Goal: Information Seeking & Learning: Learn about a topic

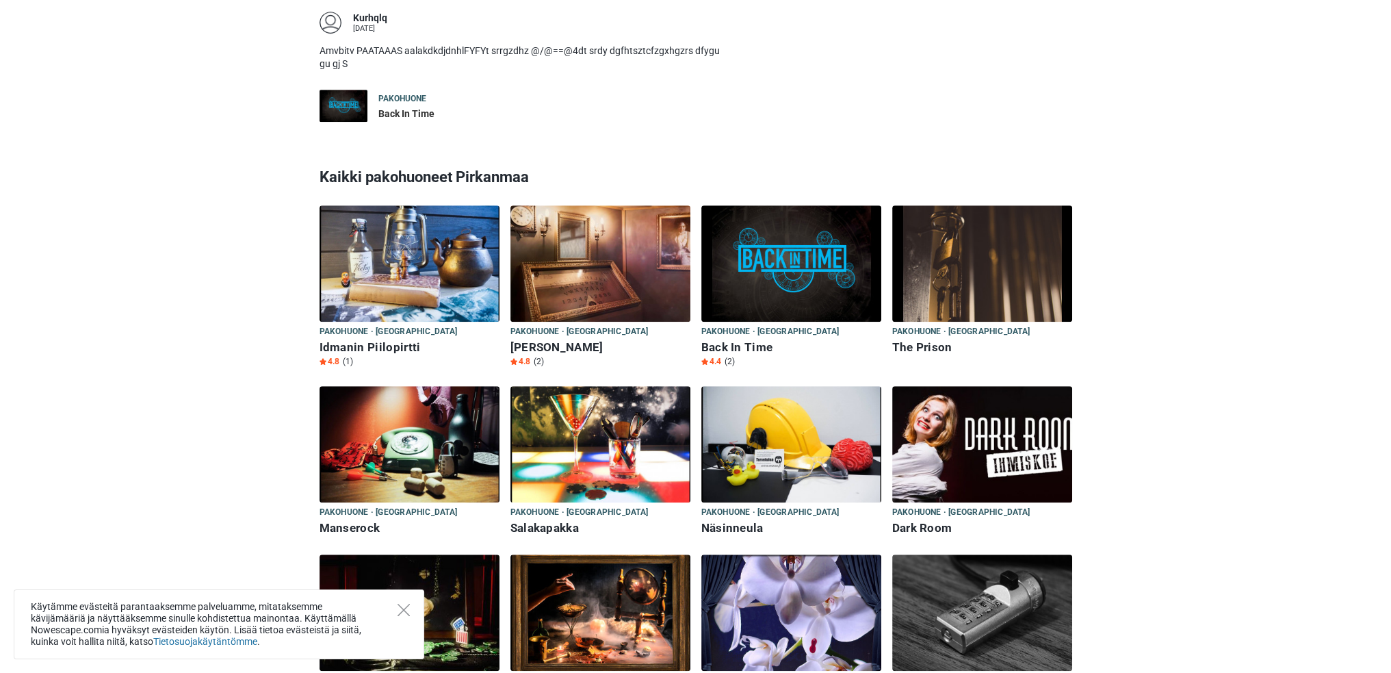
scroll to position [1144, 0]
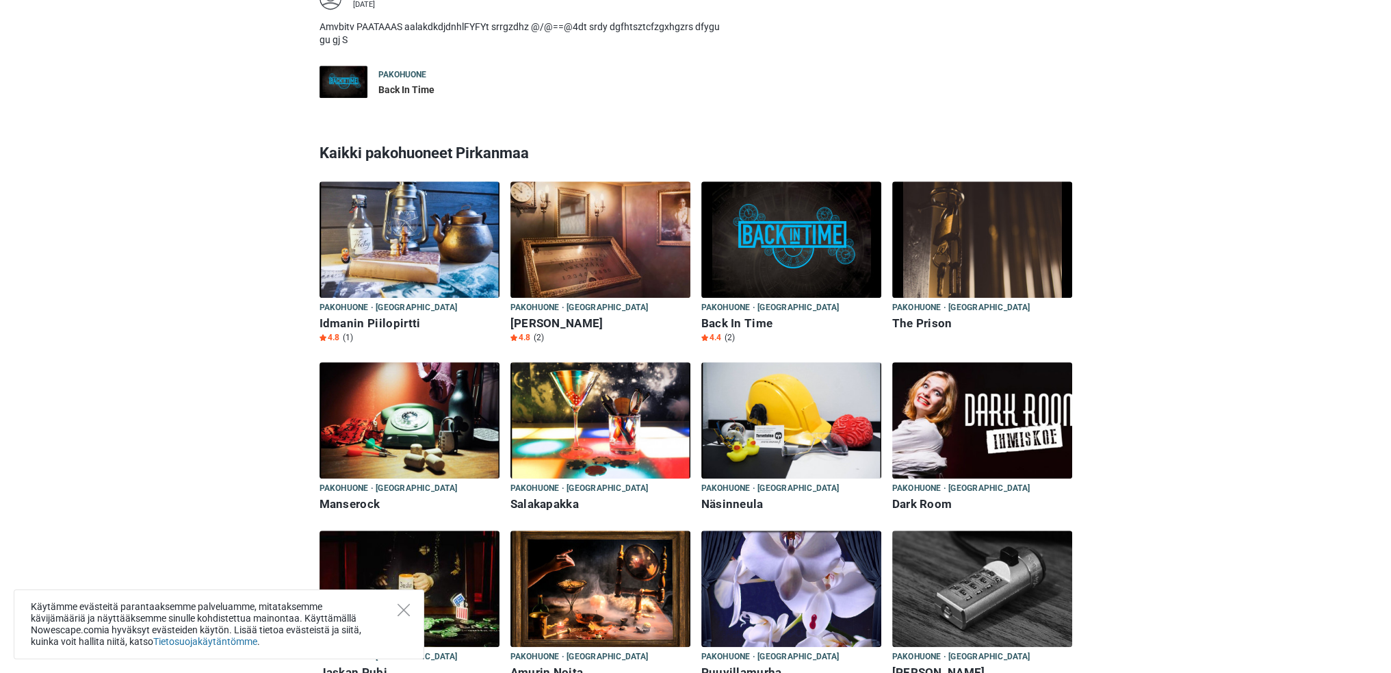
click at [408, 316] on h6 "Idmanin Piilopirtti" at bounding box center [410, 323] width 180 height 14
click at [853, 426] on img at bounding box center [982, 420] width 180 height 116
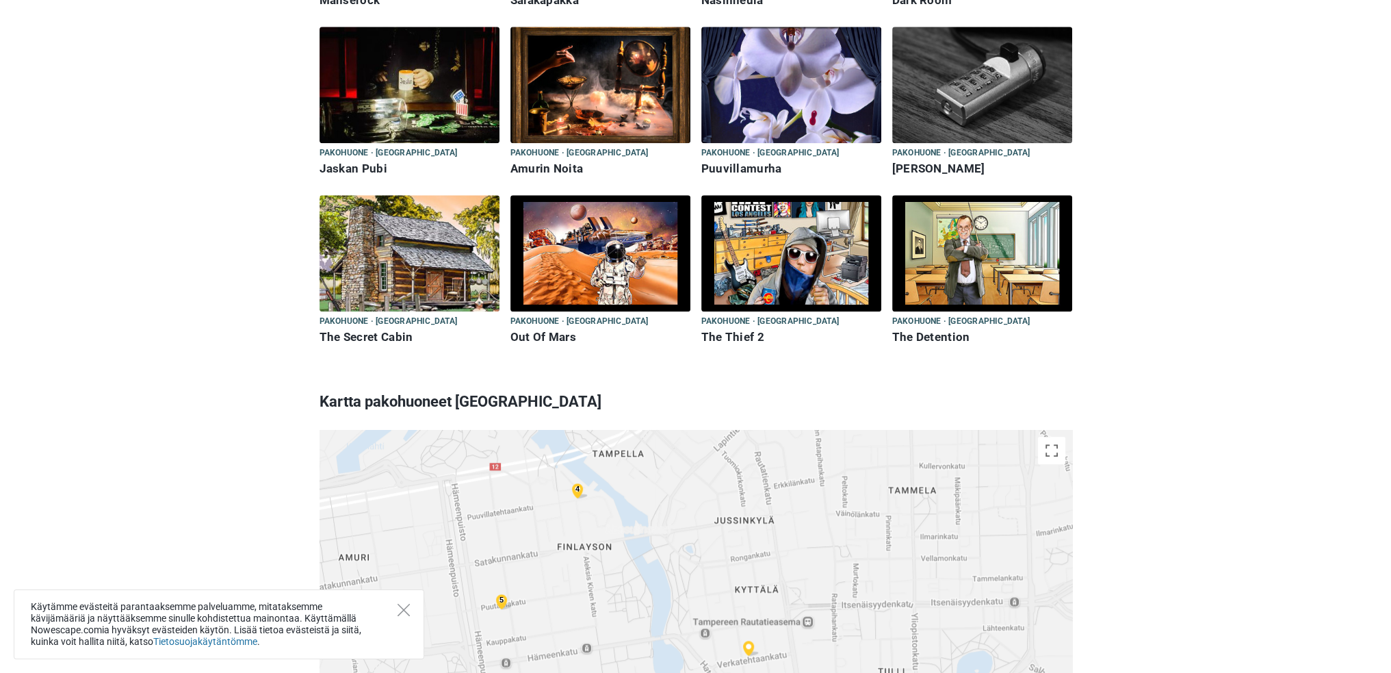
scroll to position [1828, 0]
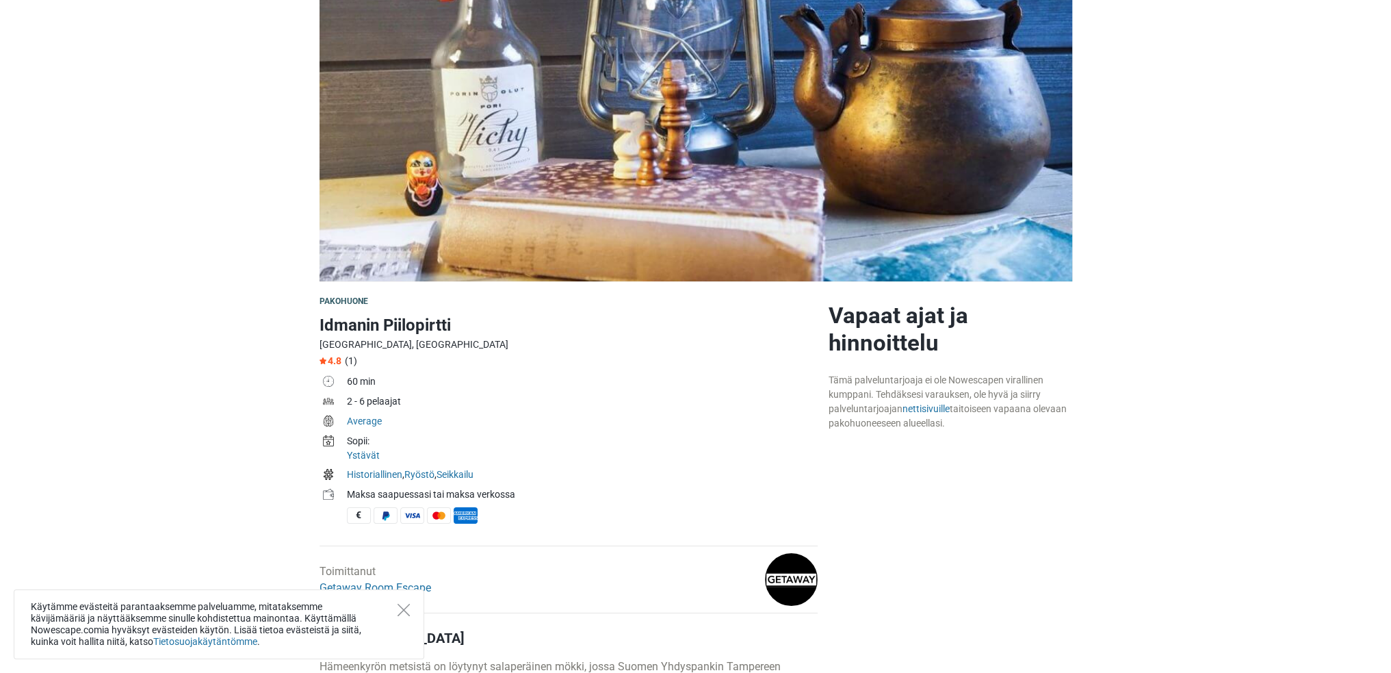
scroll to position [137, 0]
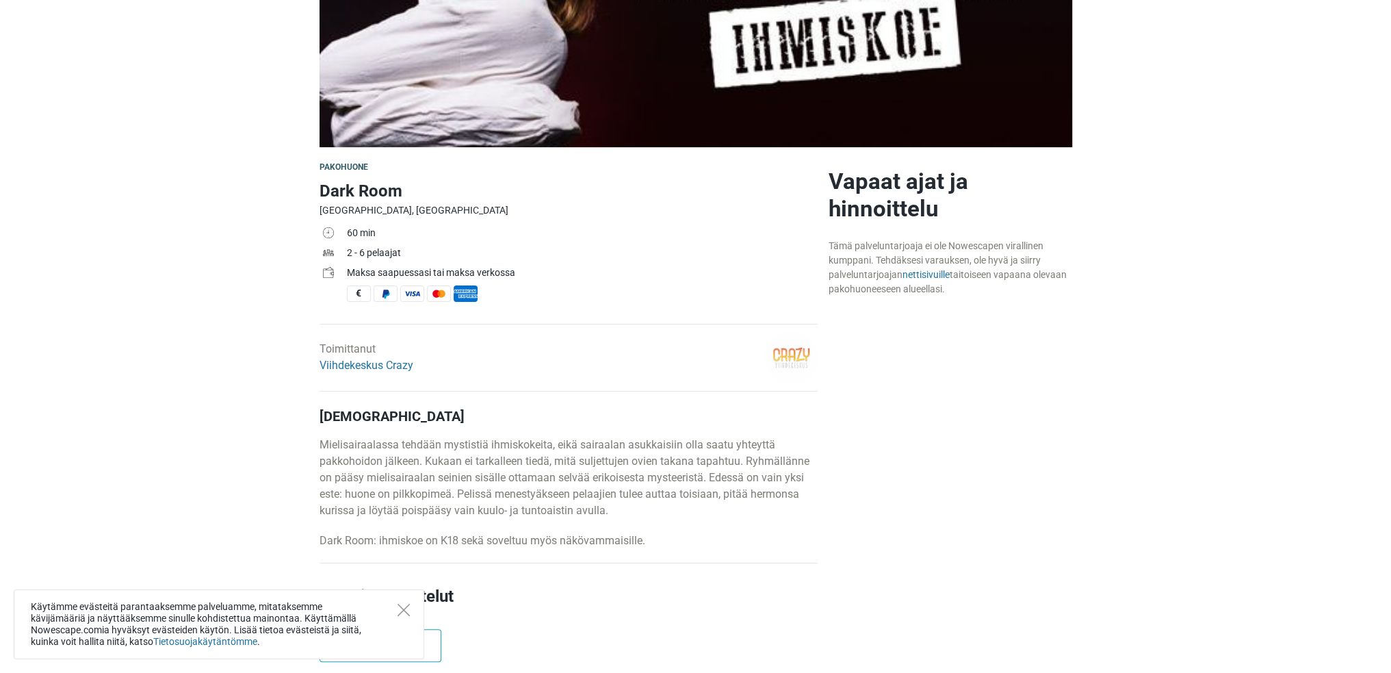
scroll to position [274, 0]
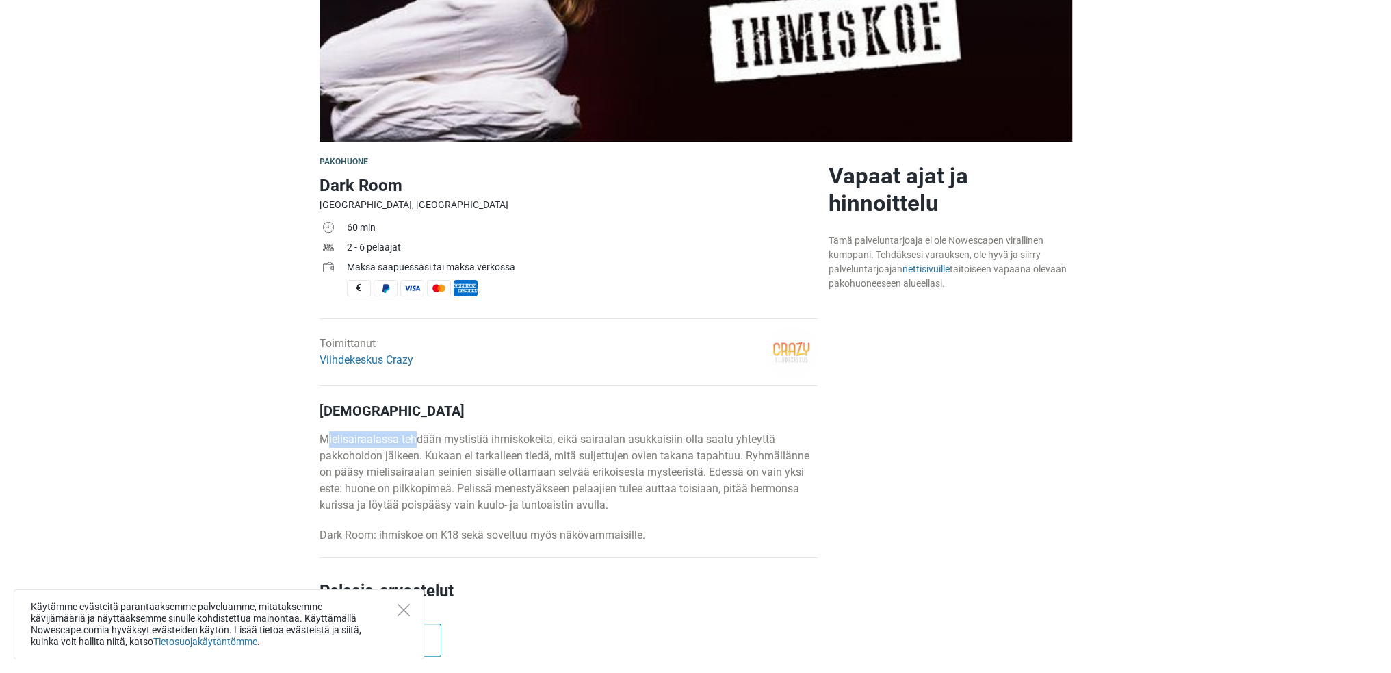
drag, startPoint x: 324, startPoint y: 439, endPoint x: 416, endPoint y: 446, distance: 92.6
click at [416, 446] on p "Mielisairaalassa tehdään mystistiä ihmiskokeita, eikä sairaalan asukkaisiin oll…" at bounding box center [569, 472] width 498 height 82
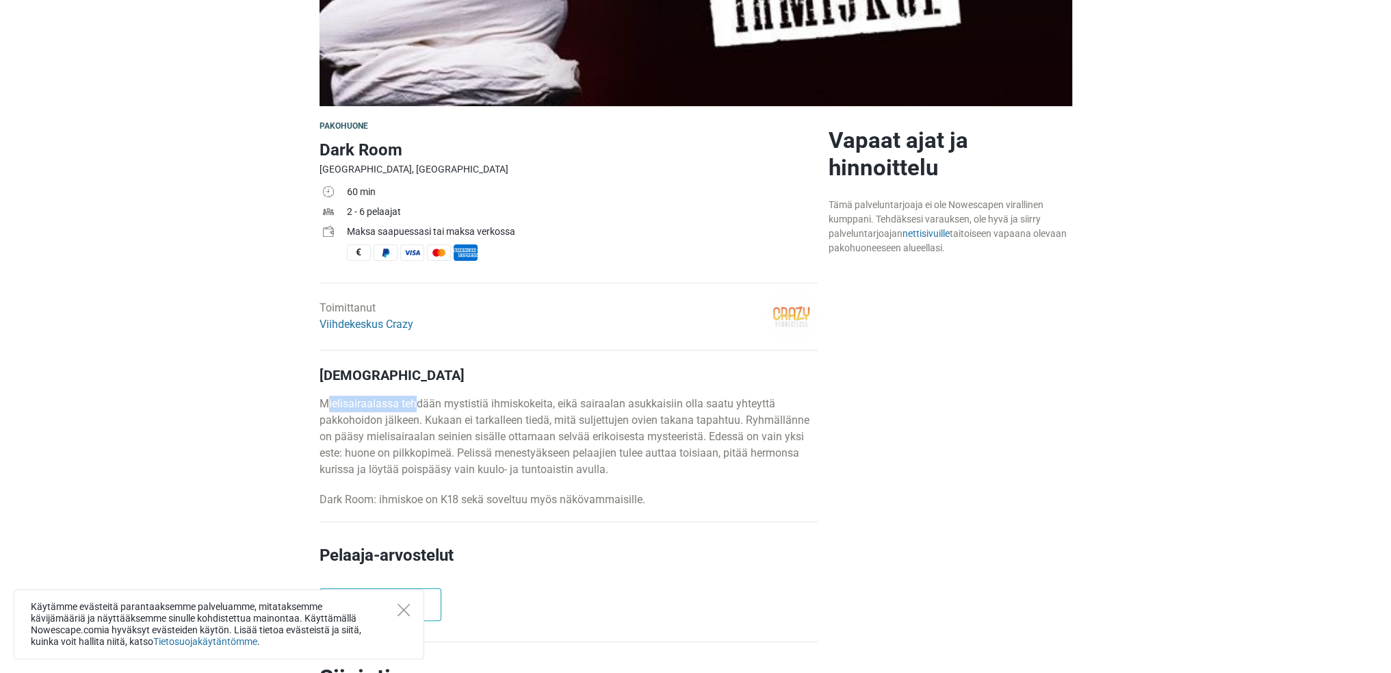
scroll to position [342, 0]
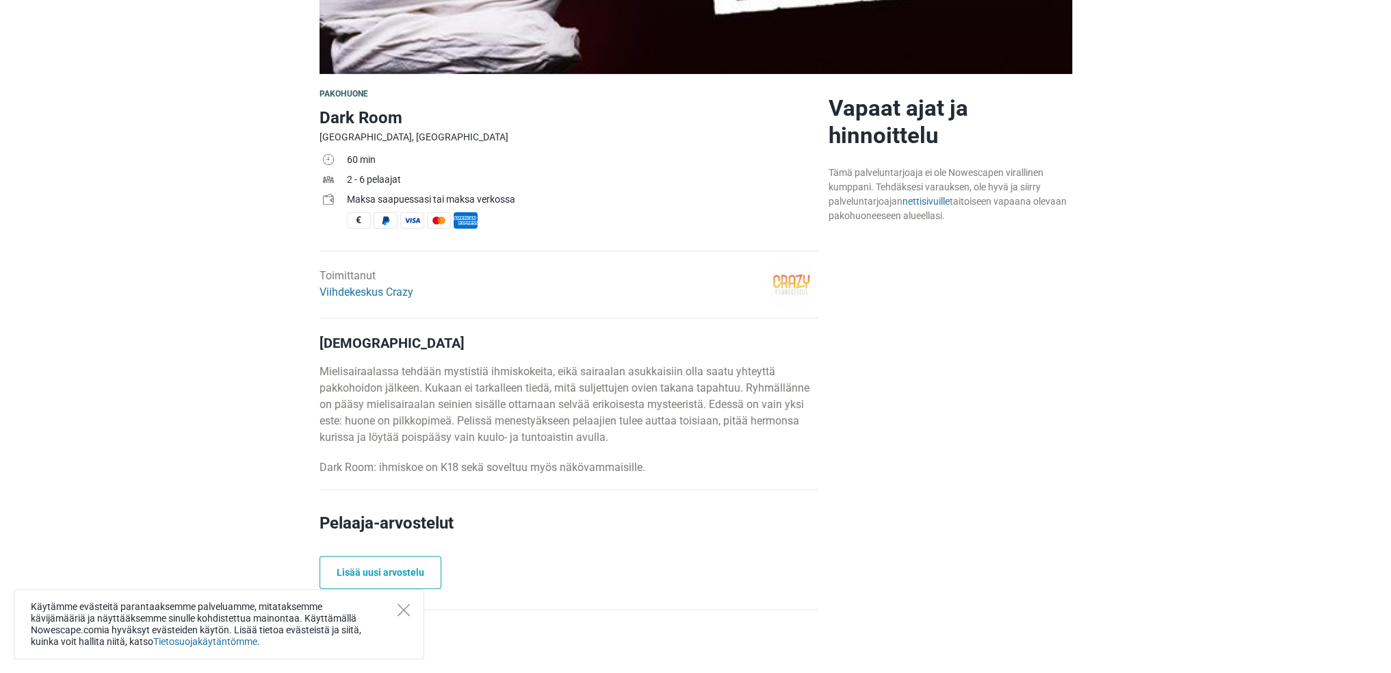
click at [487, 450] on div "Kuvaus Mielisairaalassa tehdään mystistiä ihmiskokeita, eikä sairaalan asukkais…" at bounding box center [569, 405] width 498 height 141
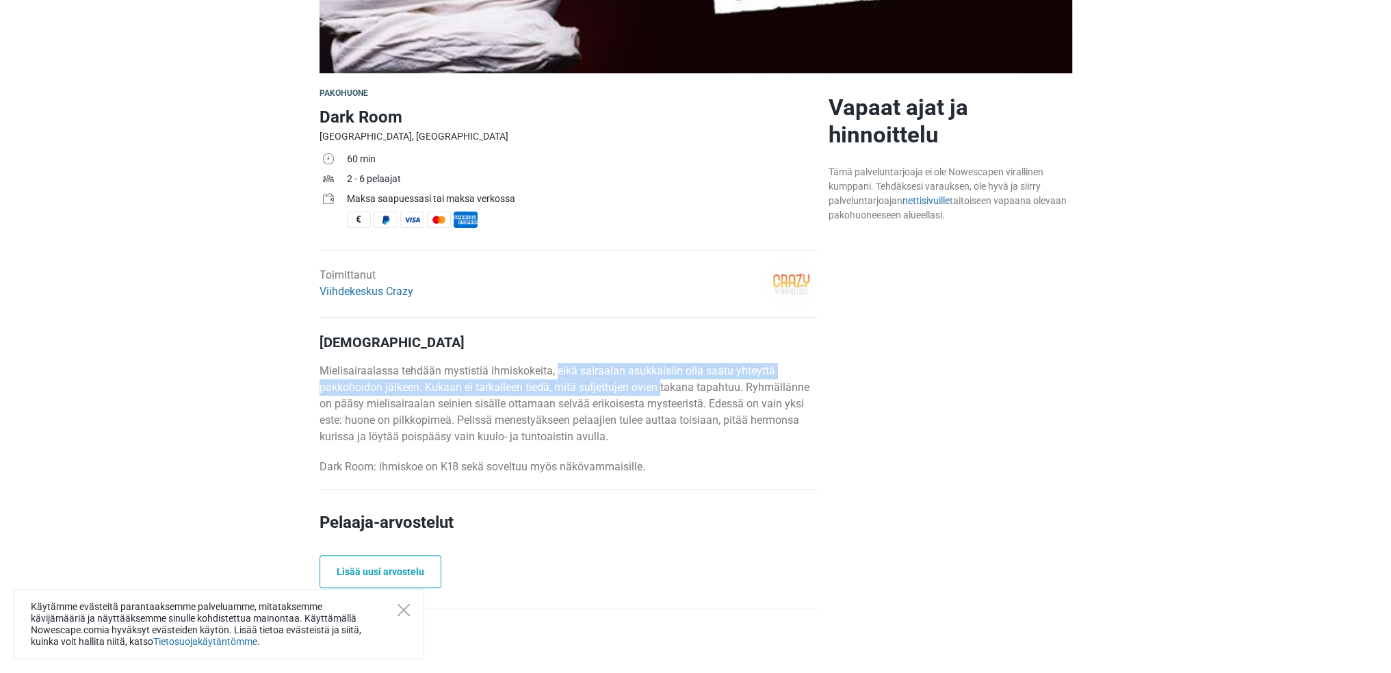
drag, startPoint x: 591, startPoint y: 367, endPoint x: 658, endPoint y: 392, distance: 72.3
click at [660, 394] on p "Mielisairaalassa tehdään mystistiä ihmiskokeita, eikä sairaalan asukkaisiin oll…" at bounding box center [569, 404] width 498 height 82
click at [417, 385] on p "Mielisairaalassa tehdään mystistiä ihmiskokeita, eikä sairaalan asukkaisiin oll…" at bounding box center [569, 404] width 498 height 82
click at [422, 383] on p "Mielisairaalassa tehdään mystistiä ihmiskokeita, eikä sairaalan asukkaisiin oll…" at bounding box center [569, 404] width 498 height 82
click at [424, 380] on p "Mielisairaalassa tehdään mystistiä ihmiskokeita, eikä sairaalan asukkaisiin oll…" at bounding box center [569, 404] width 498 height 82
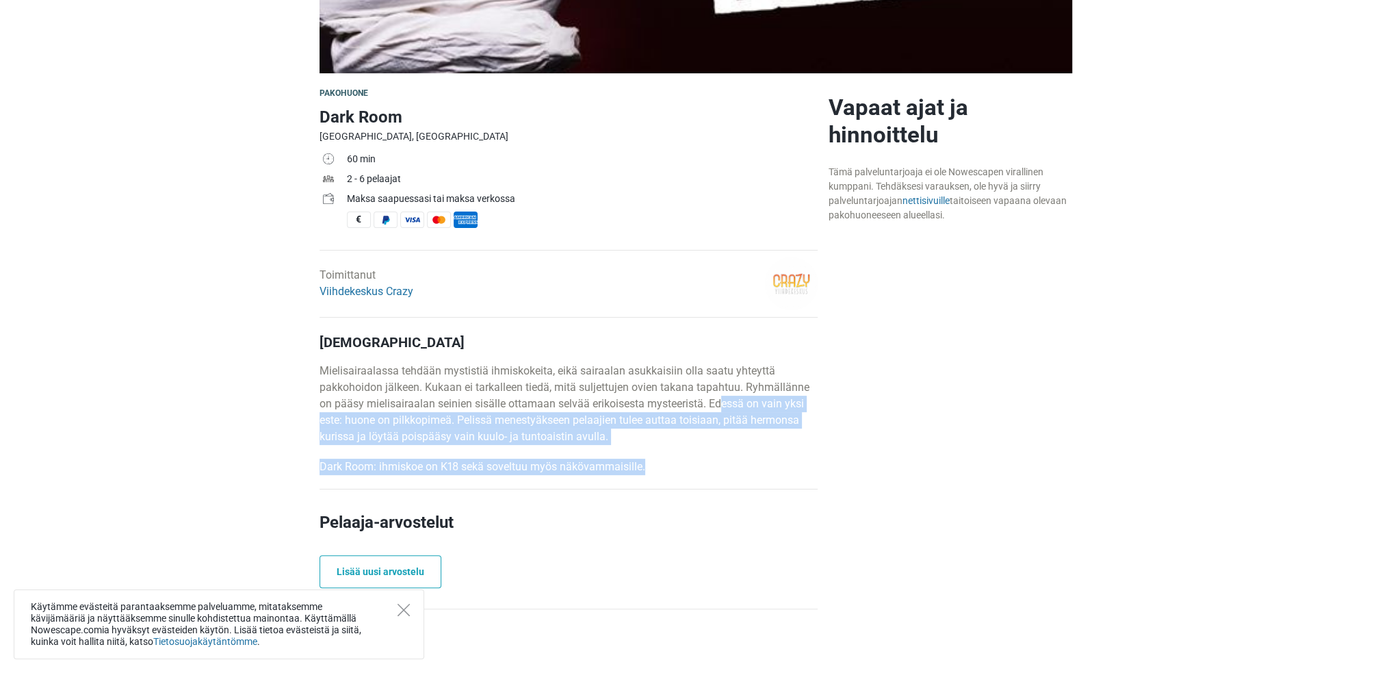
drag, startPoint x: 723, startPoint y: 407, endPoint x: 682, endPoint y: 445, distance: 56.2
click at [690, 450] on div "Kuvaus Mielisairaalassa tehdään mystistiä ihmiskokeita, eikä sairaalan asukkais…" at bounding box center [569, 404] width 498 height 141
click at [524, 418] on p "Mielisairaalassa tehdään mystistiä ihmiskokeita, eikä sairaalan asukkaisiin oll…" at bounding box center [569, 404] width 498 height 82
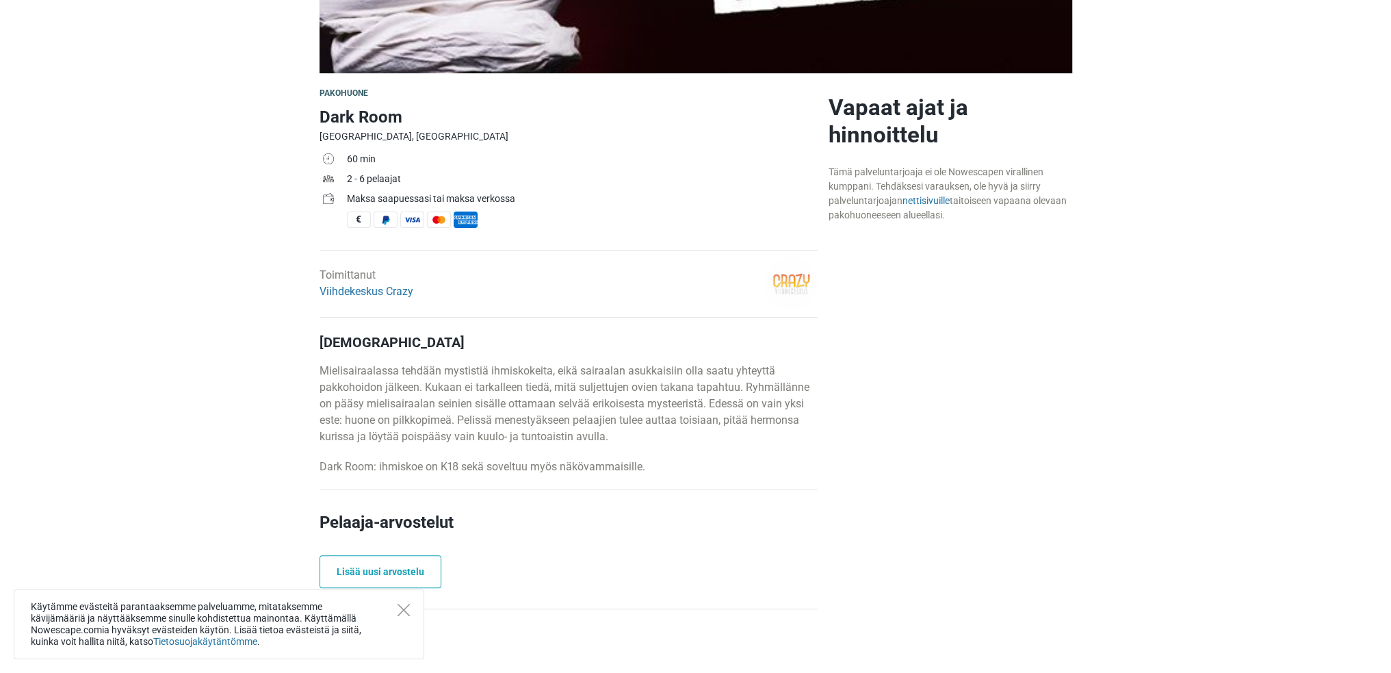
click at [472, 407] on p "Mielisairaalassa tehdään mystistiä ihmiskokeita, eikä sairaalan asukkaisiin oll…" at bounding box center [569, 404] width 498 height 82
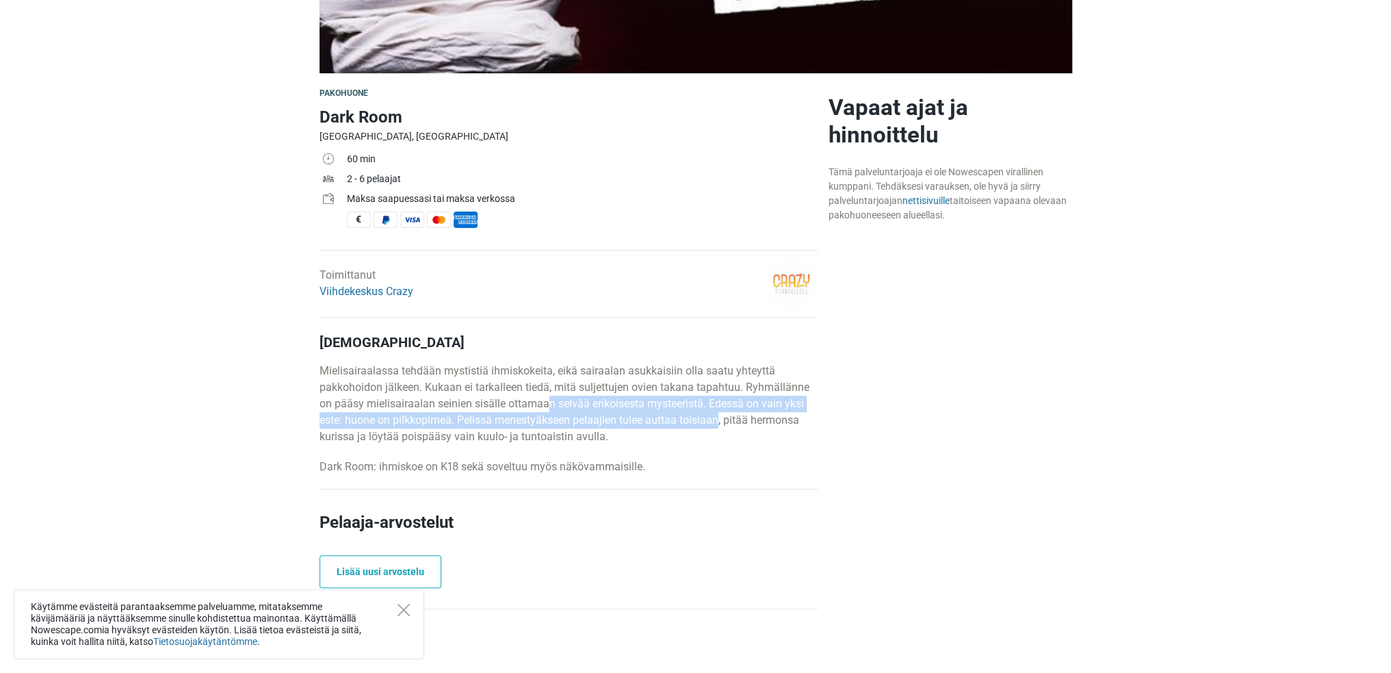
drag, startPoint x: 548, startPoint y: 400, endPoint x: 717, endPoint y: 413, distance: 169.6
click at [719, 415] on p "Mielisairaalassa tehdään mystistiä ihmiskokeita, eikä sairaalan asukkaisiin oll…" at bounding box center [569, 404] width 498 height 82
click at [689, 415] on p "Mielisairaalassa tehdään mystistiä ihmiskokeita, eikä sairaalan asukkaisiin oll…" at bounding box center [569, 404] width 498 height 82
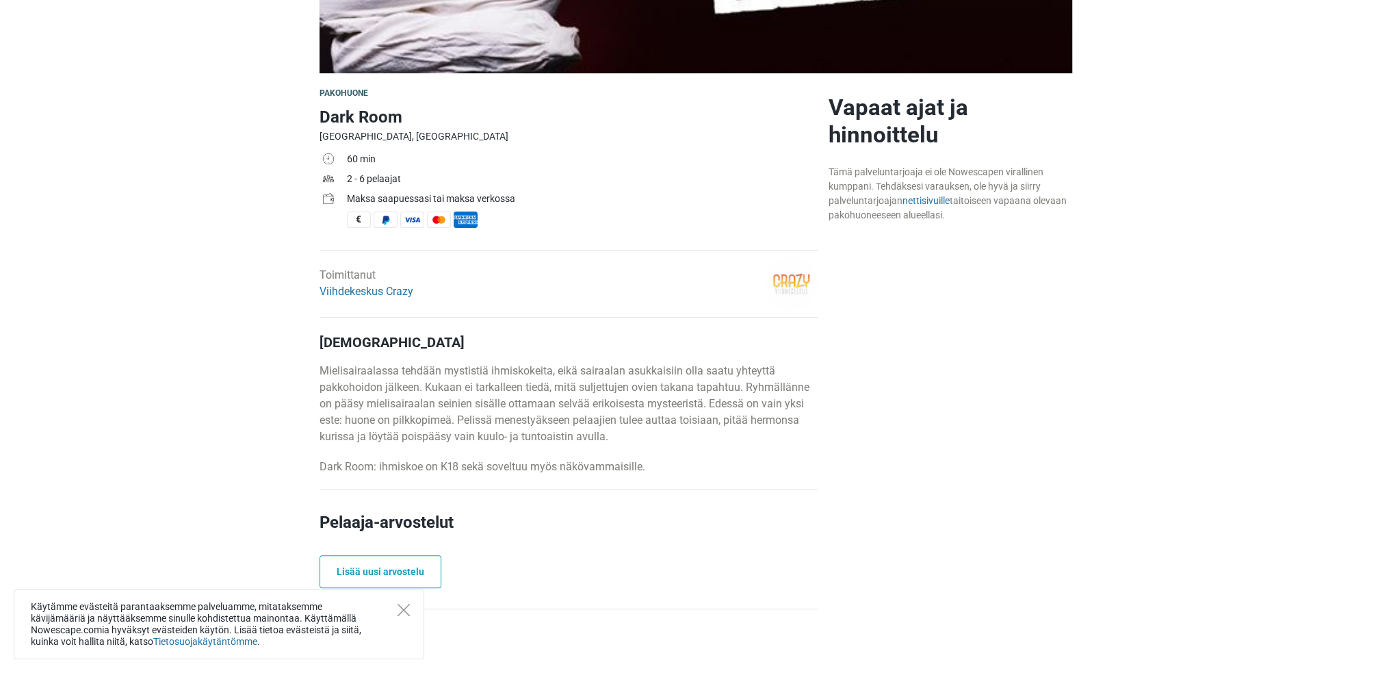
drag, startPoint x: 504, startPoint y: 409, endPoint x: 495, endPoint y: 409, distance: 9.6
click at [504, 404] on p "Mielisairaalassa tehdään mystistiä ihmiskokeita, eikä sairaalan asukkaisiin oll…" at bounding box center [569, 404] width 498 height 82
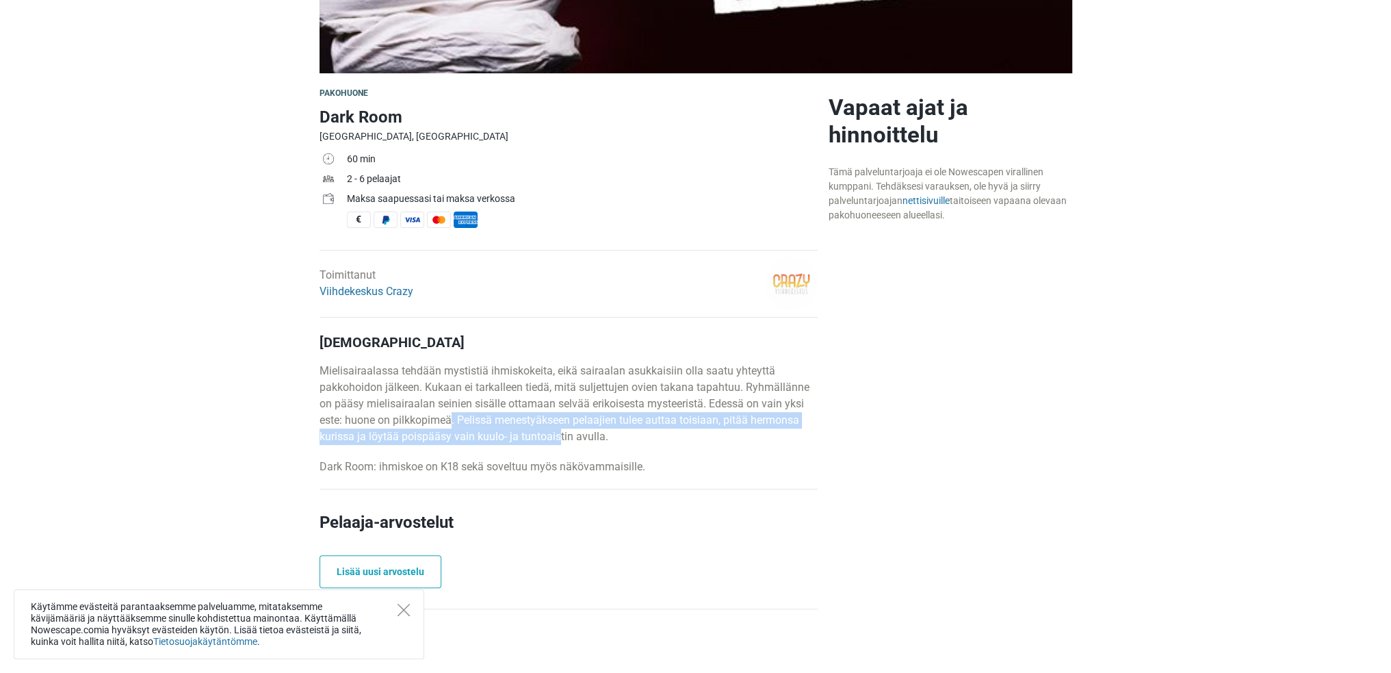
drag, startPoint x: 461, startPoint y: 415, endPoint x: 630, endPoint y: 432, distance: 169.2
click at [563, 429] on p "Mielisairaalassa tehdään mystistiä ihmiskokeita, eikä sairaalan asukkaisiin oll…" at bounding box center [569, 404] width 498 height 82
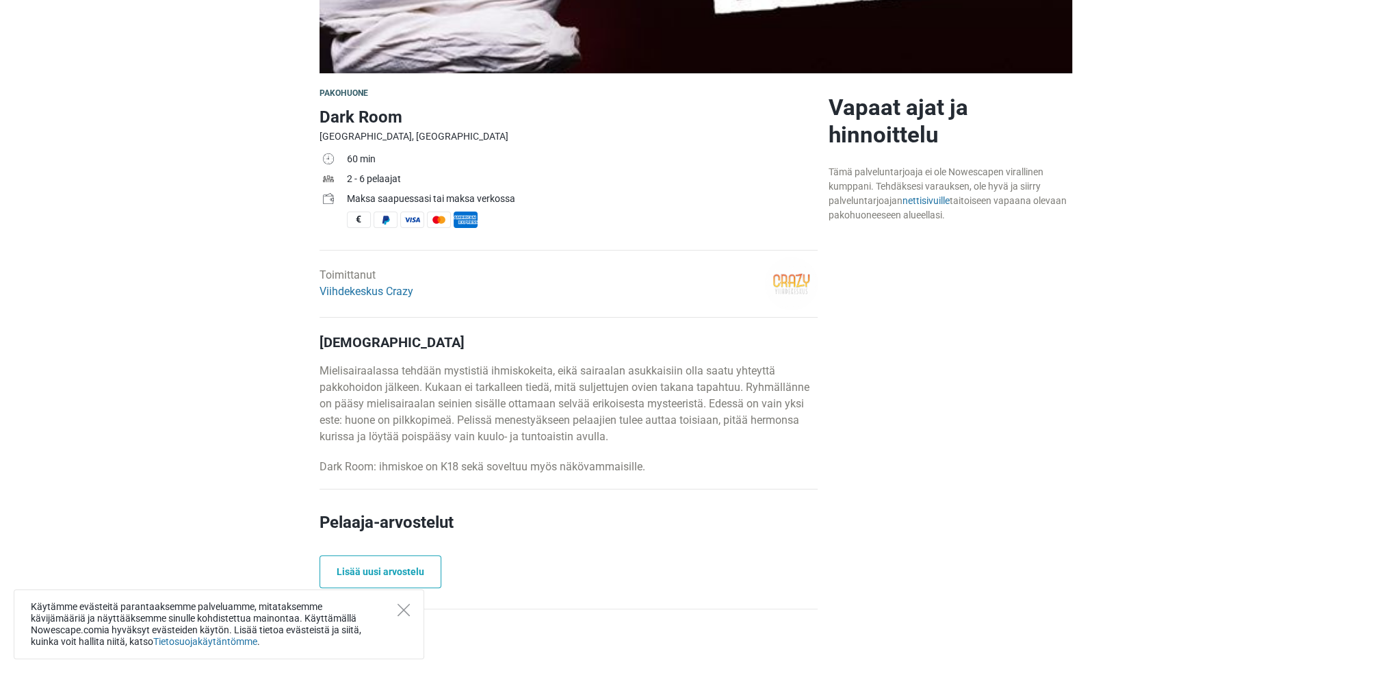
click at [652, 432] on p "Mielisairaalassa tehdään mystistiä ihmiskokeita, eikä sairaalan asukkaisiin oll…" at bounding box center [569, 404] width 498 height 82
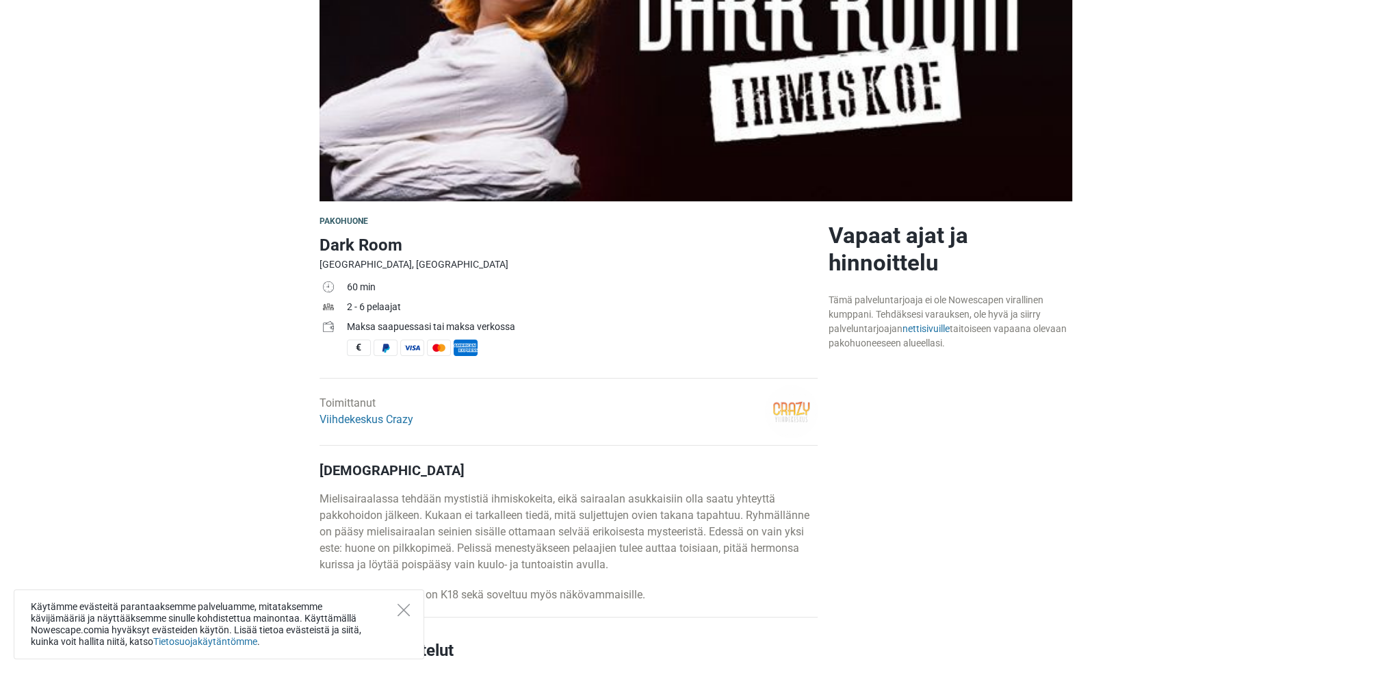
scroll to position [0, 0]
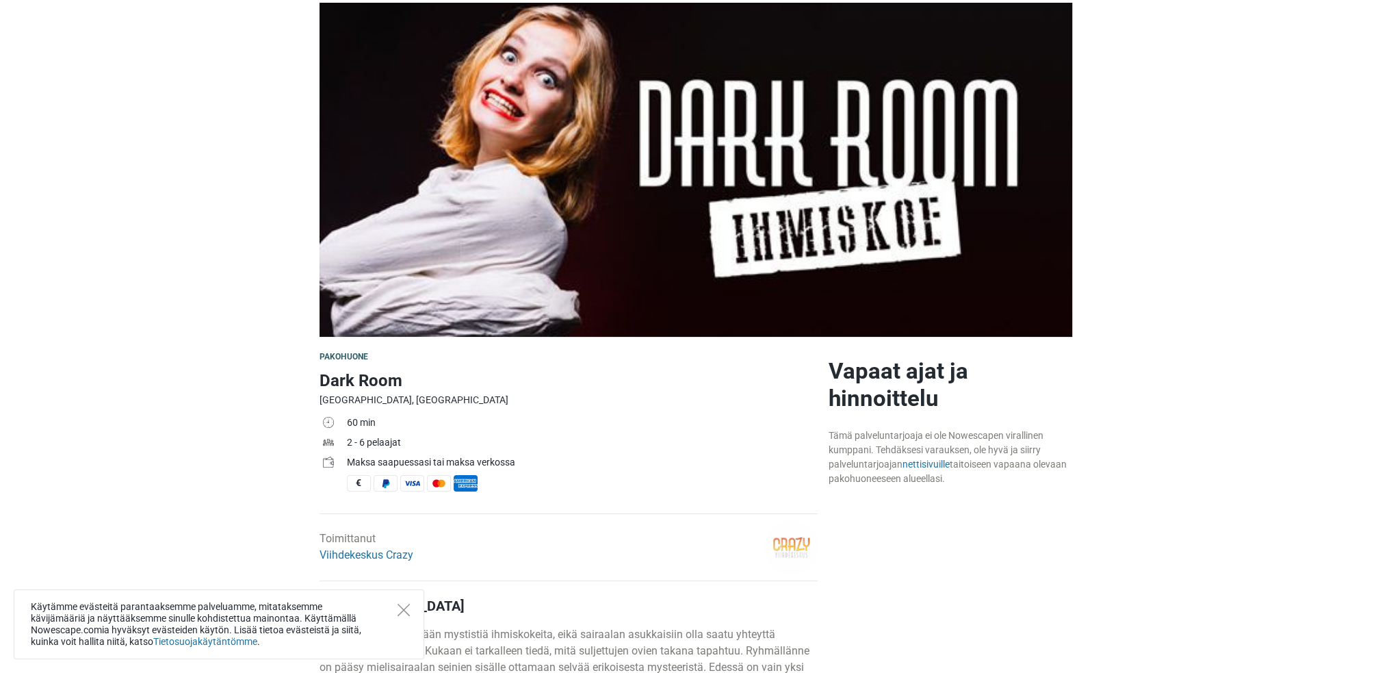
scroll to position [205, 0]
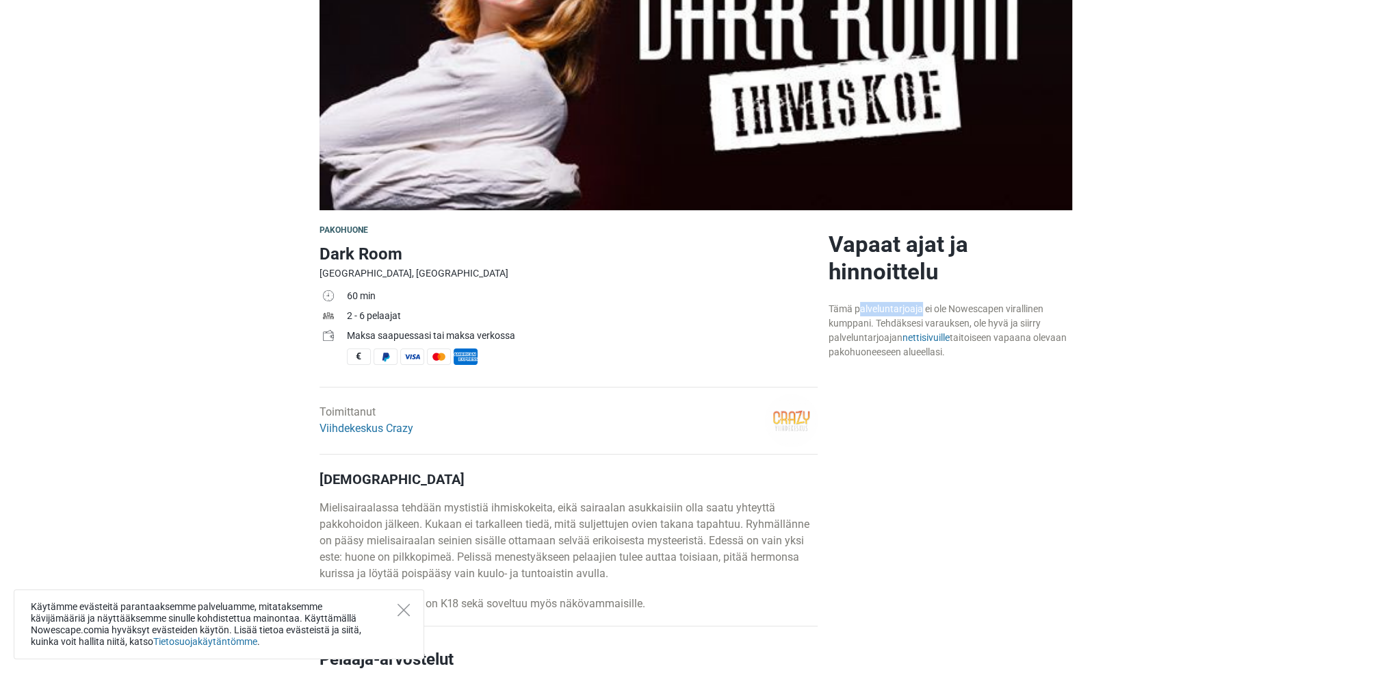
drag, startPoint x: 835, startPoint y: 311, endPoint x: 912, endPoint y: 304, distance: 77.7
click at [912, 304] on div "Tämä palveluntarjoaja ei ole Nowescapen virallinen kumppani. Tehdäksesi varauks…" at bounding box center [951, 330] width 244 height 57
click at [917, 303] on div "Tämä palveluntarjoaja ei ole Nowescapen virallinen kumppani. Tehdäksesi varauks…" at bounding box center [951, 330] width 244 height 57
drag, startPoint x: 846, startPoint y: 320, endPoint x: 879, endPoint y: 320, distance: 33.5
click at [874, 320] on div "Tämä palveluntarjoaja ei ole Nowescapen virallinen kumppani. Tehdäksesi varauks…" at bounding box center [951, 330] width 244 height 57
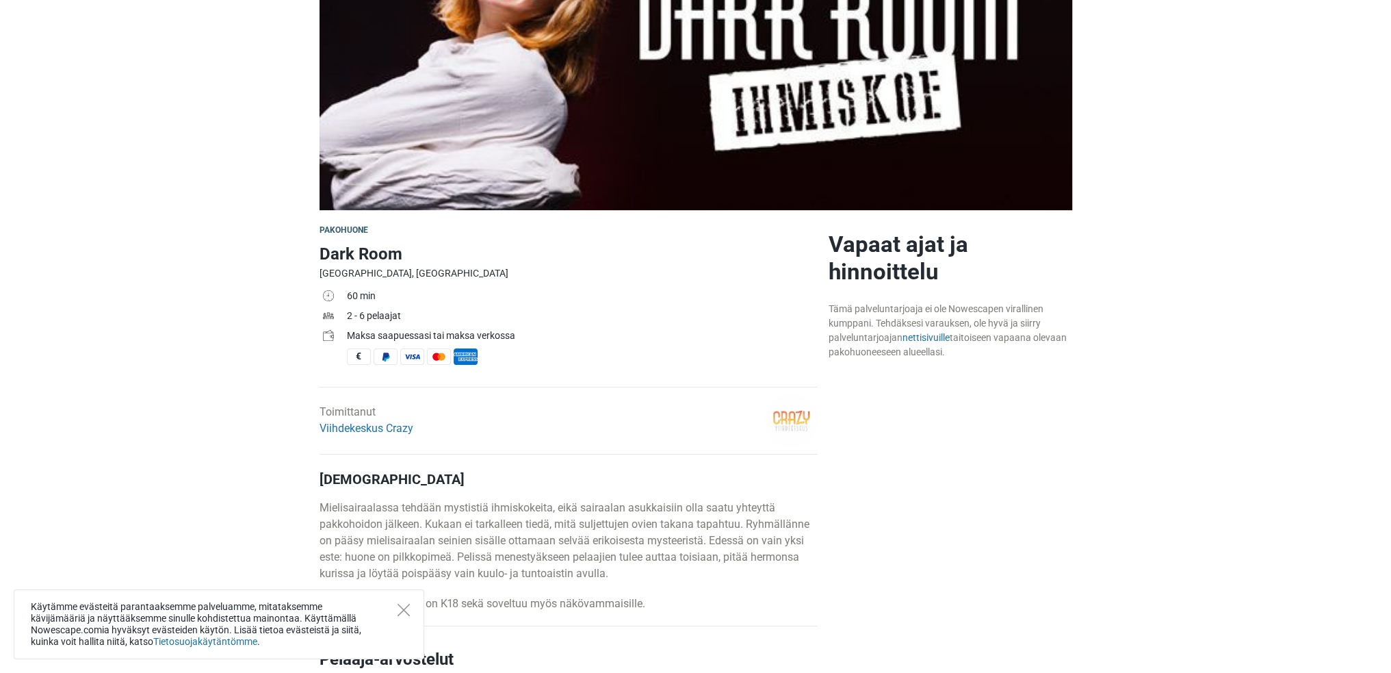
click at [885, 319] on div "Tämä palveluntarjoaja ei ole Nowescapen virallinen kumppani. Tehdäksesi varauks…" at bounding box center [951, 330] width 244 height 57
click at [916, 320] on div "Tämä palveluntarjoaja ei ole Nowescapen virallinen kumppani. Tehdäksesi varauks…" at bounding box center [951, 330] width 244 height 57
click at [928, 339] on link "nettisivuille" at bounding box center [926, 337] width 47 height 11
click at [923, 317] on div "Tämä palveluntarjoaja ei ole Nowescapen virallinen kumppani. Tehdäksesi varauks…" at bounding box center [951, 330] width 244 height 57
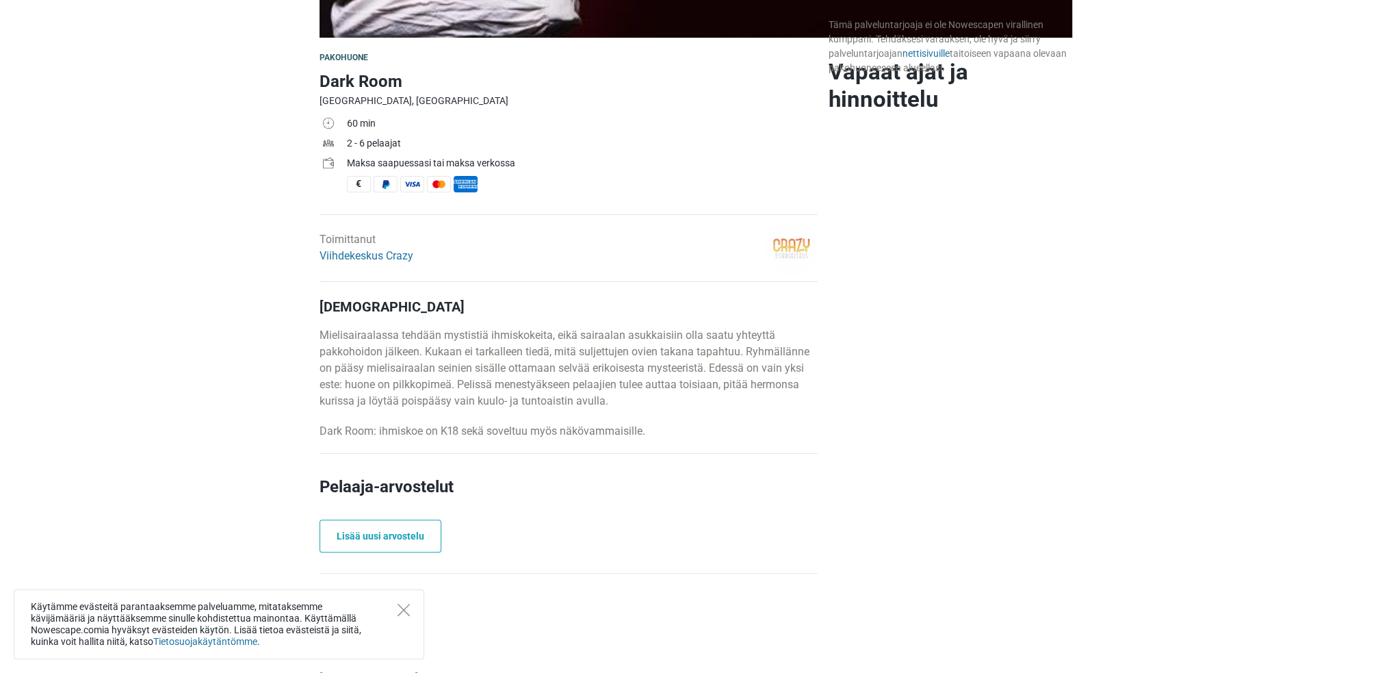
scroll to position [548, 0]
